Goal: Task Accomplishment & Management: Complete application form

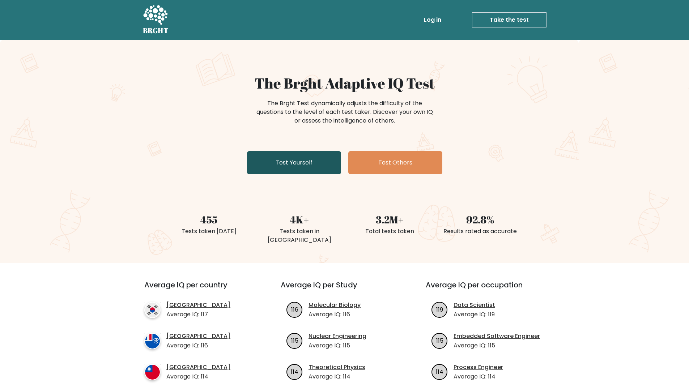
click at [302, 166] on link "Test Yourself" at bounding box center [294, 162] width 94 height 23
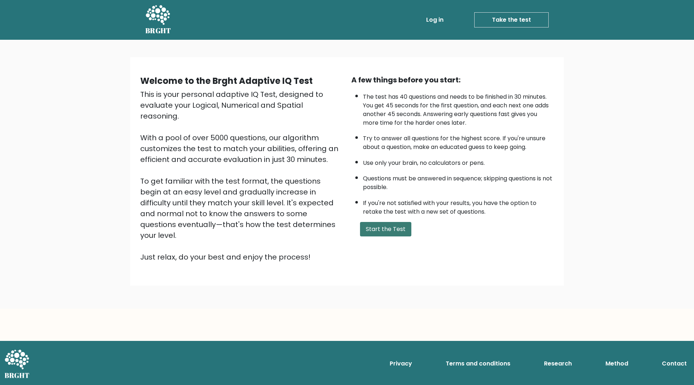
click at [396, 228] on button "Start the Test" at bounding box center [385, 229] width 51 height 14
click at [395, 227] on button "Start the Test" at bounding box center [385, 229] width 51 height 14
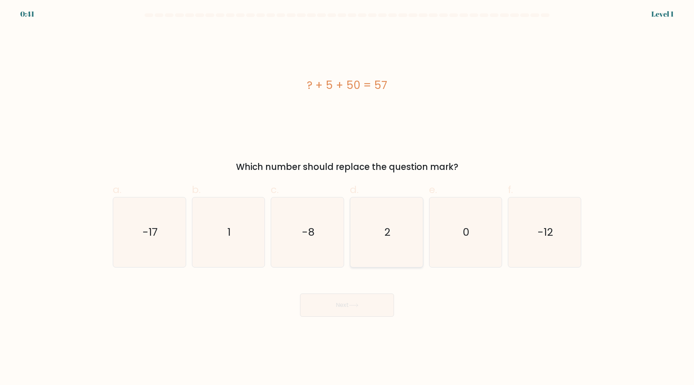
click at [409, 241] on icon "2" at bounding box center [387, 232] width 70 height 70
click at [347, 197] on input "d. 2" at bounding box center [347, 195] width 0 height 5
radio input "true"
click at [360, 300] on button "Next" at bounding box center [347, 305] width 94 height 23
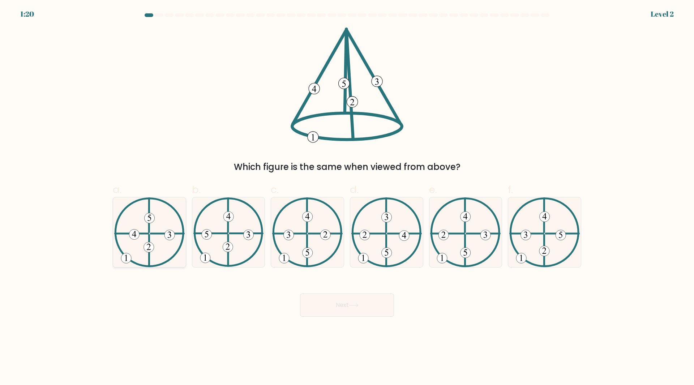
click at [165, 240] on icon at bounding box center [149, 232] width 70 height 70
click at [347, 197] on input "a." at bounding box center [347, 195] width 0 height 5
radio input "true"
click at [344, 308] on button "Next" at bounding box center [347, 305] width 94 height 23
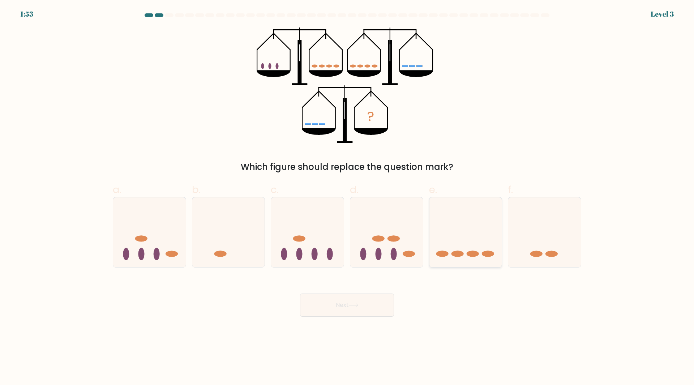
click at [458, 233] on icon at bounding box center [465, 232] width 73 height 60
click at [347, 197] on input "e." at bounding box center [347, 195] width 0 height 5
radio input "true"
click at [351, 309] on button "Next" at bounding box center [347, 305] width 94 height 23
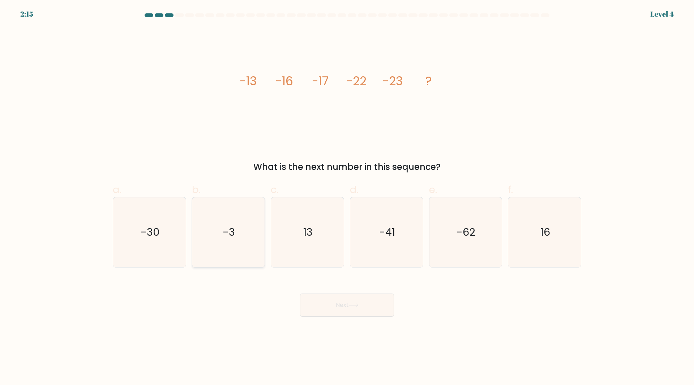
click at [198, 234] on icon "-3" at bounding box center [228, 232] width 70 height 70
click at [347, 197] on input "b. -3" at bounding box center [347, 195] width 0 height 5
radio input "true"
click at [144, 239] on text "-30" at bounding box center [150, 232] width 19 height 14
click at [347, 197] on input "a. -30" at bounding box center [347, 195] width 0 height 5
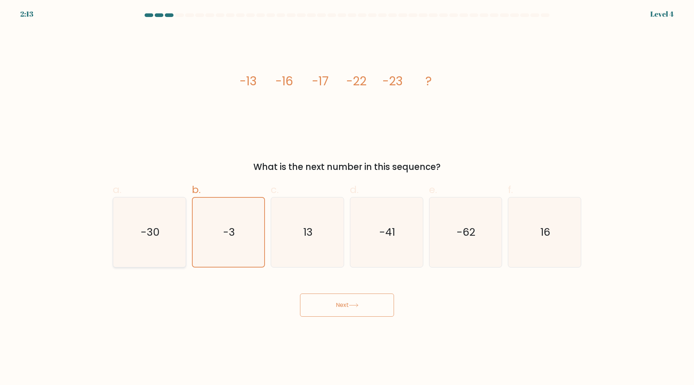
radio input "true"
click at [358, 304] on icon at bounding box center [354, 305] width 10 height 4
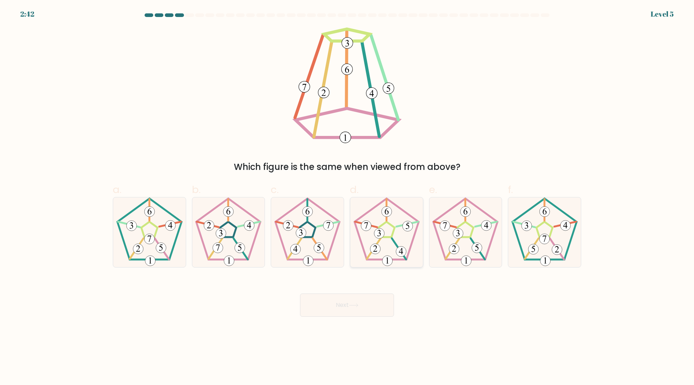
click at [393, 211] on icon at bounding box center [387, 232] width 70 height 70
click at [347, 197] on input "d." at bounding box center [347, 195] width 0 height 5
radio input "true"
click at [381, 307] on button "Next" at bounding box center [347, 305] width 94 height 23
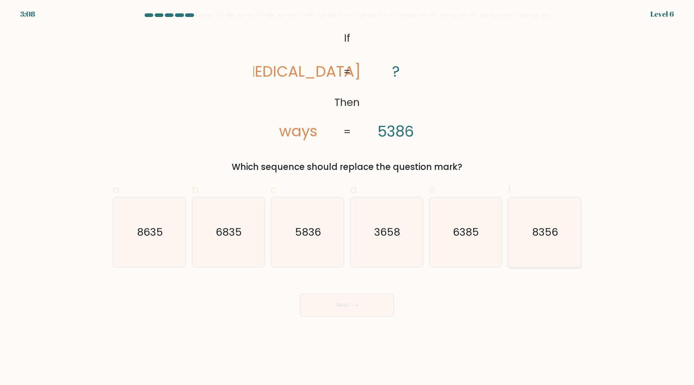
click at [541, 247] on icon "8356" at bounding box center [545, 232] width 70 height 70
click at [347, 197] on input "f. 8356" at bounding box center [347, 195] width 0 height 5
radio input "true"
click at [397, 287] on div "Next" at bounding box center [346, 296] width 477 height 40
click at [374, 305] on button "Next" at bounding box center [347, 305] width 94 height 23
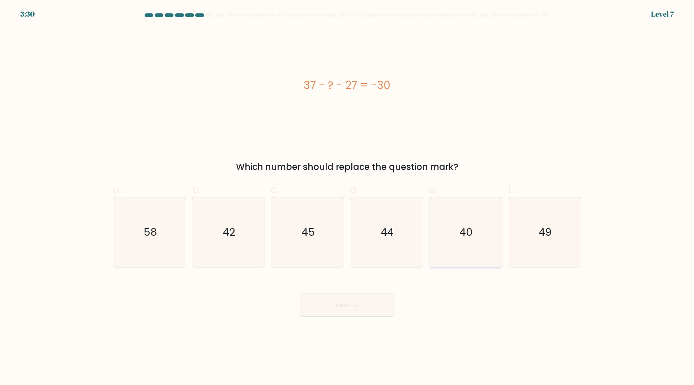
click at [474, 230] on icon "40" at bounding box center [466, 232] width 70 height 70
click at [347, 197] on input "e. 40" at bounding box center [347, 195] width 0 height 5
radio input "true"
click at [393, 311] on button "Next" at bounding box center [347, 305] width 94 height 23
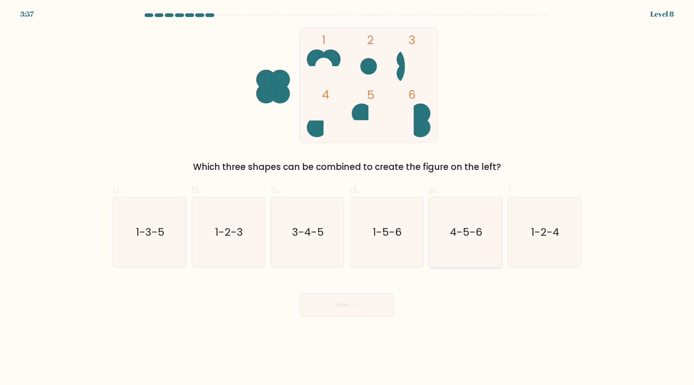
click at [451, 242] on icon "4-5-6" at bounding box center [466, 232] width 70 height 70
click at [347, 197] on input "e. 4-5-6" at bounding box center [347, 195] width 0 height 5
radio input "true"
click at [376, 299] on button "Next" at bounding box center [347, 305] width 94 height 23
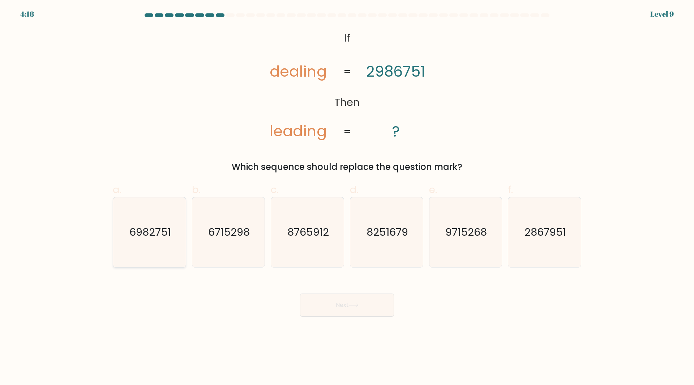
click at [134, 250] on icon "6982751" at bounding box center [150, 232] width 70 height 70
click at [347, 197] on input "a. 6982751" at bounding box center [347, 195] width 0 height 5
radio input "true"
drag, startPoint x: 380, startPoint y: 289, endPoint x: 391, endPoint y: 274, distance: 18.9
click at [391, 274] on form "If ?" at bounding box center [347, 164] width 694 height 303
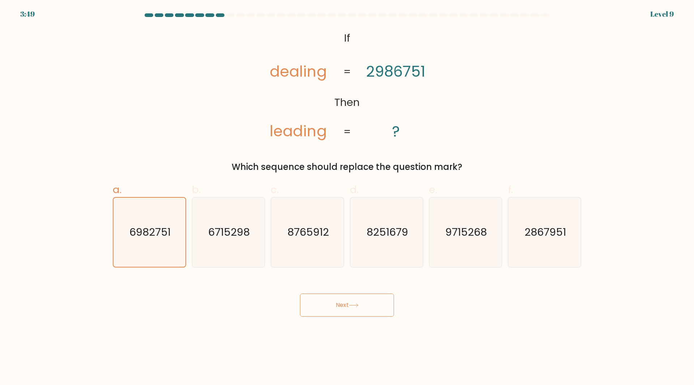
click at [376, 299] on button "Next" at bounding box center [347, 305] width 94 height 23
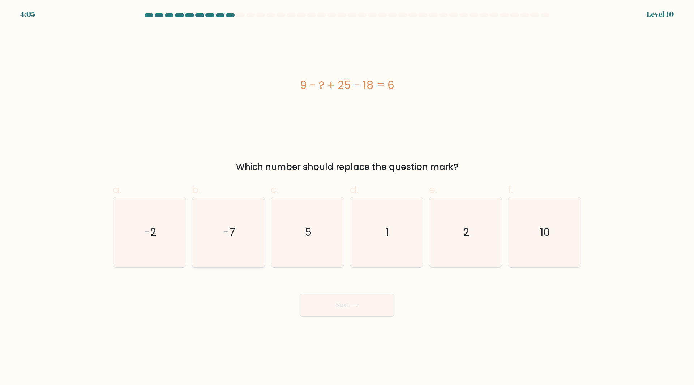
click at [230, 251] on icon "-7" at bounding box center [228, 232] width 70 height 70
click at [347, 197] on input "b. -7" at bounding box center [347, 195] width 0 height 5
radio input "true"
click at [548, 243] on icon "10" at bounding box center [545, 232] width 70 height 70
click at [347, 197] on input "f. 10" at bounding box center [347, 195] width 0 height 5
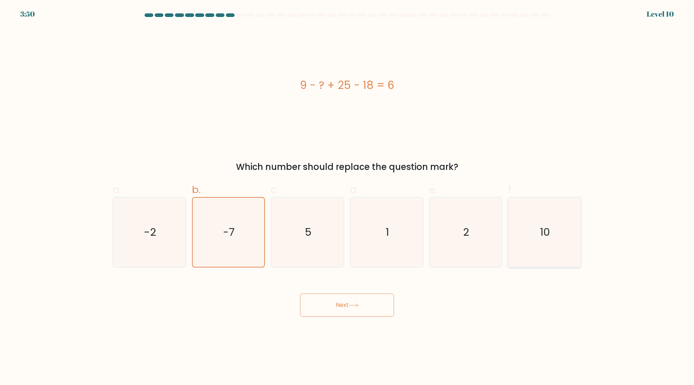
radio input "true"
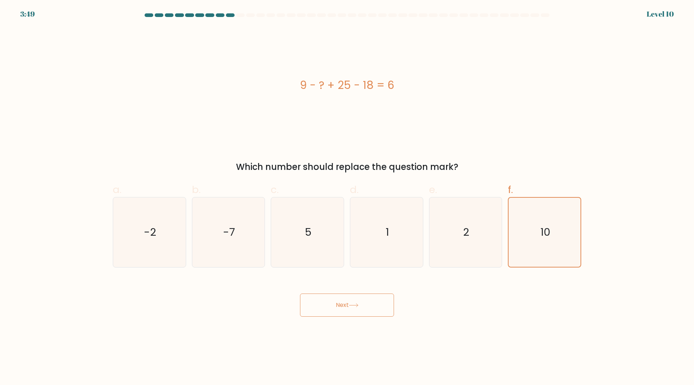
click at [369, 316] on button "Next" at bounding box center [347, 305] width 94 height 23
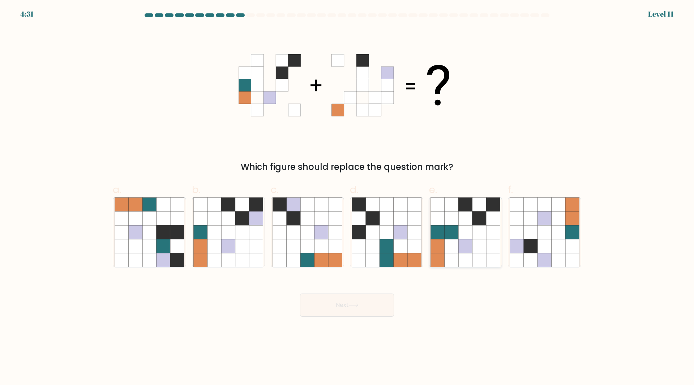
click at [451, 248] on icon at bounding box center [452, 246] width 14 height 14
click at [347, 197] on input "e." at bounding box center [347, 195] width 0 height 5
radio input "true"
click at [148, 224] on icon at bounding box center [149, 218] width 14 height 14
click at [347, 197] on input "a." at bounding box center [347, 195] width 0 height 5
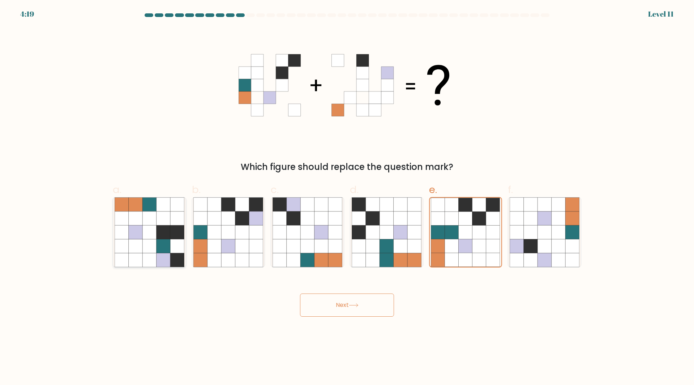
radio input "true"
click at [410, 237] on icon at bounding box center [414, 232] width 14 height 14
click at [347, 197] on input "d." at bounding box center [347, 195] width 0 height 5
radio input "true"
click at [217, 229] on icon at bounding box center [214, 232] width 14 height 14
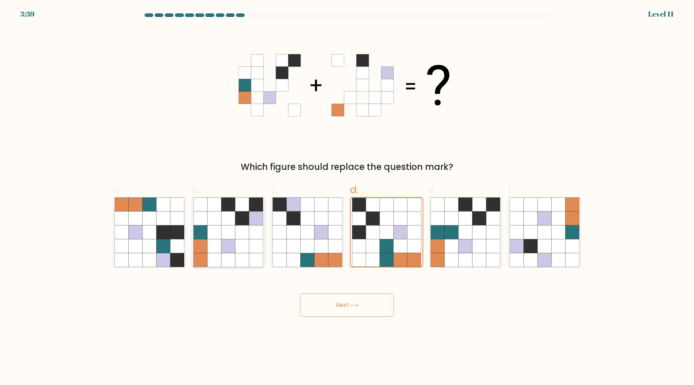
click at [347, 197] on input "b." at bounding box center [347, 195] width 0 height 5
radio input "true"
click at [344, 322] on body "3:35 Level 11" at bounding box center [347, 192] width 694 height 385
click at [344, 301] on button "Next" at bounding box center [347, 305] width 94 height 23
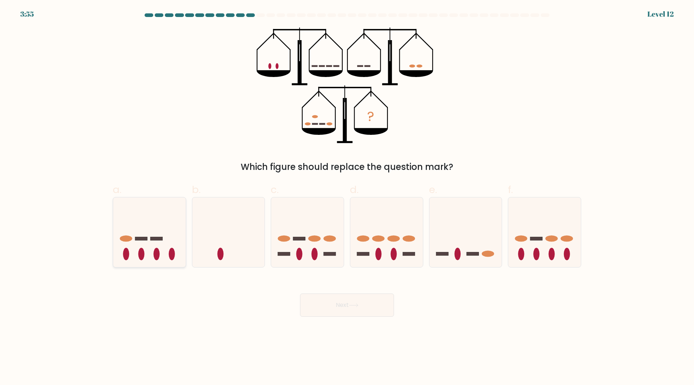
click at [139, 255] on ellipse at bounding box center [141, 254] width 6 height 12
click at [347, 197] on input "a." at bounding box center [347, 195] width 0 height 5
radio input "true"
click at [320, 312] on button "Next" at bounding box center [347, 305] width 94 height 23
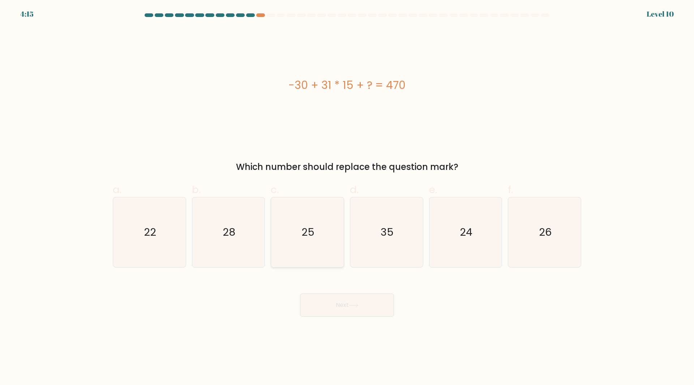
click at [288, 206] on icon "25" at bounding box center [308, 232] width 70 height 70
click at [347, 197] on input "c. 25" at bounding box center [347, 195] width 0 height 5
radio input "true"
click at [356, 308] on button "Next" at bounding box center [347, 305] width 94 height 23
